Goal: Navigation & Orientation: Go to known website

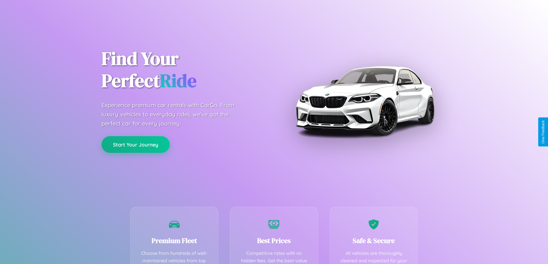
click at [135, 145] on button "Start Your Journey" at bounding box center [135, 144] width 68 height 17
click at [135, 144] on button "Start Your Journey" at bounding box center [135, 144] width 68 height 17
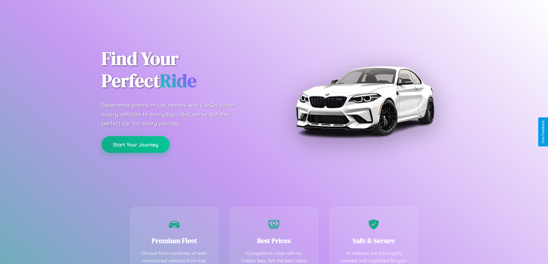
click at [135, 144] on button "Start Your Journey" at bounding box center [135, 144] width 68 height 17
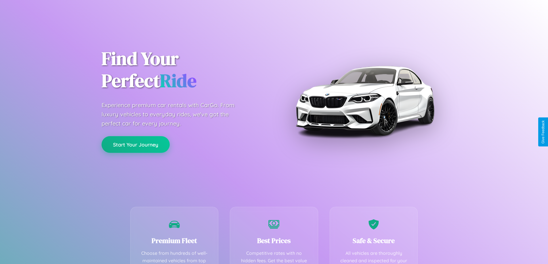
click at [135, 144] on button "Start Your Journey" at bounding box center [135, 144] width 68 height 17
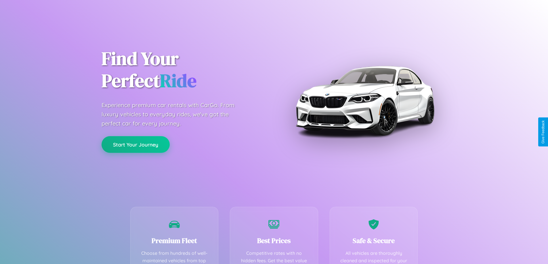
click at [135, 144] on button "Start Your Journey" at bounding box center [135, 144] width 68 height 17
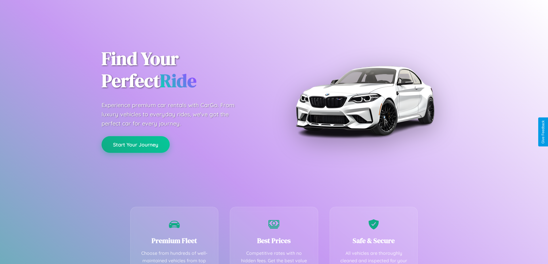
click at [135, 144] on button "Start Your Journey" at bounding box center [135, 144] width 68 height 17
